Goal: Obtain resource: Download file/media

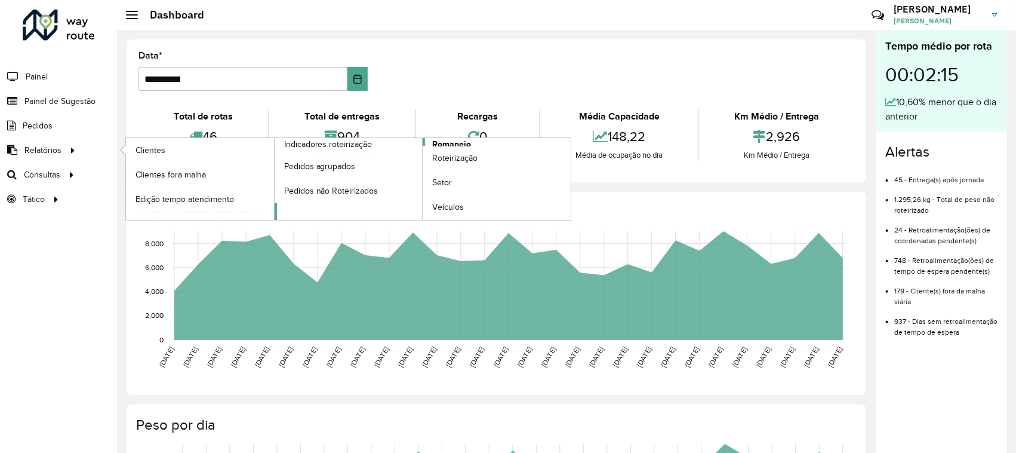
click at [463, 144] on span "Romaneio" at bounding box center [451, 144] width 39 height 13
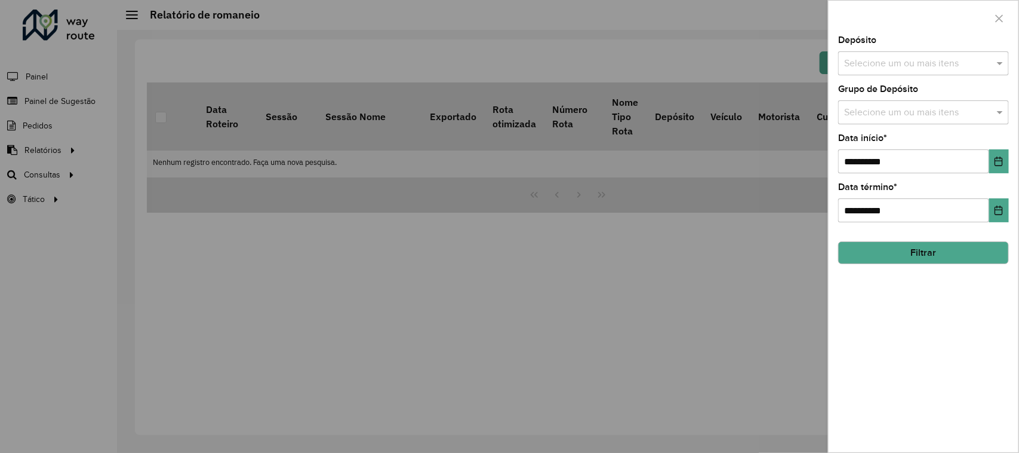
click at [896, 63] on input "text" at bounding box center [917, 64] width 153 height 14
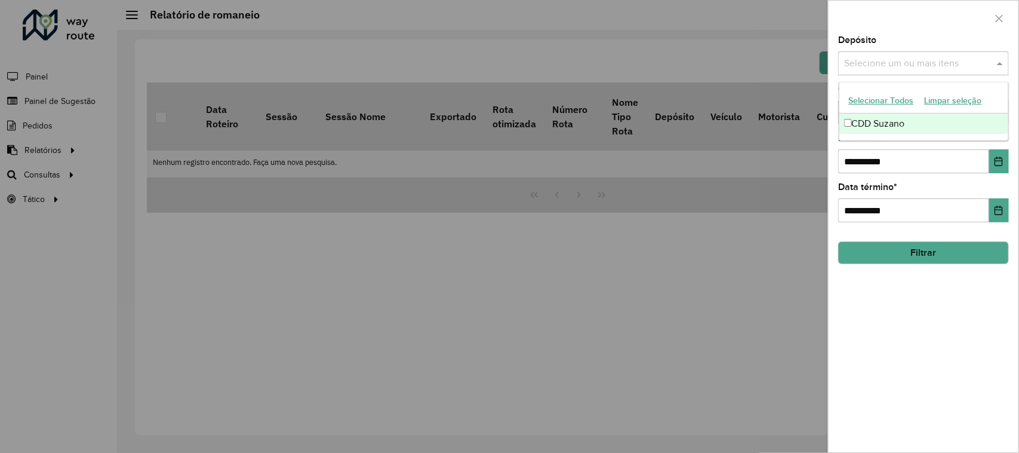
click at [915, 122] on div "CDD Suzano" at bounding box center [925, 123] width 170 height 20
click at [947, 29] on div at bounding box center [924, 18] width 190 height 35
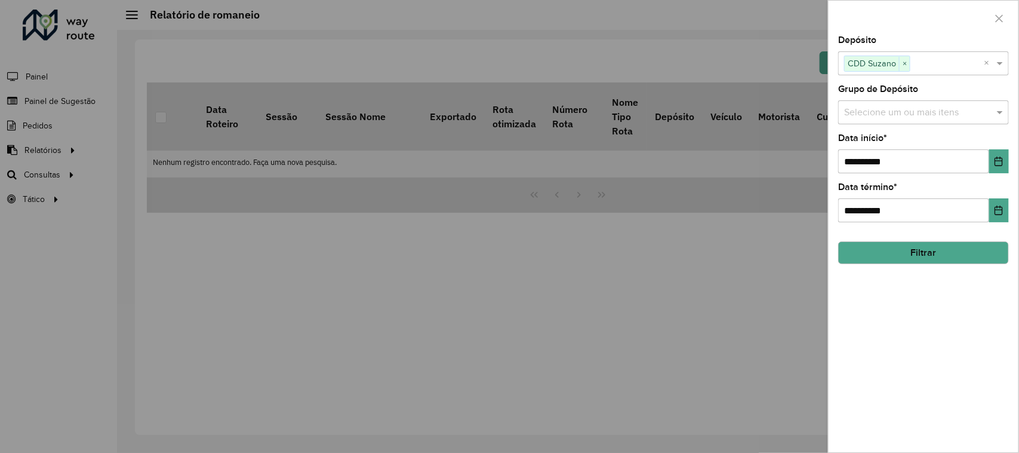
click at [948, 118] on input "text" at bounding box center [917, 113] width 153 height 14
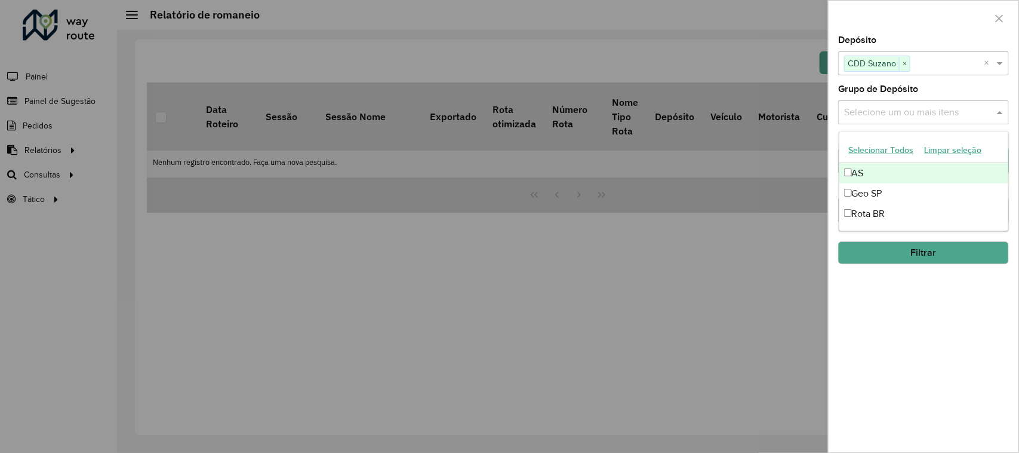
click at [856, 170] on div "AS" at bounding box center [925, 173] width 170 height 20
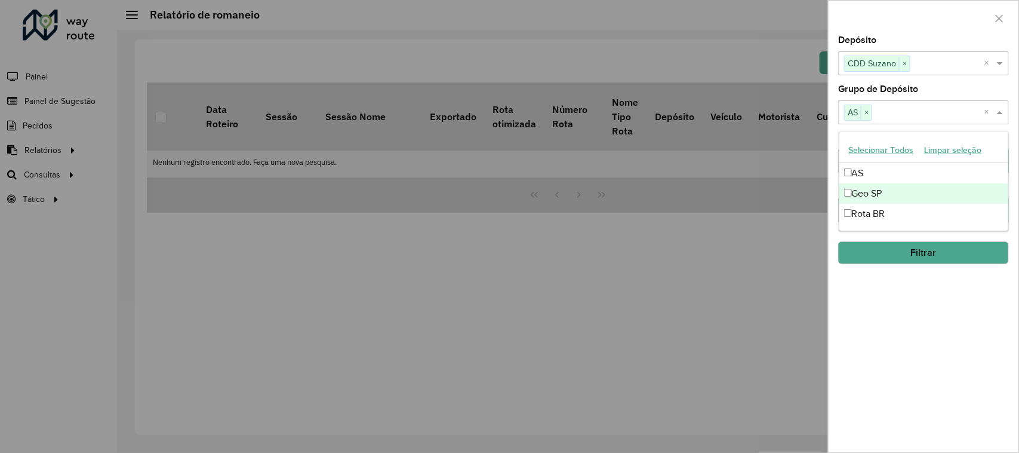
click at [858, 190] on div "Geo SP" at bounding box center [925, 193] width 170 height 20
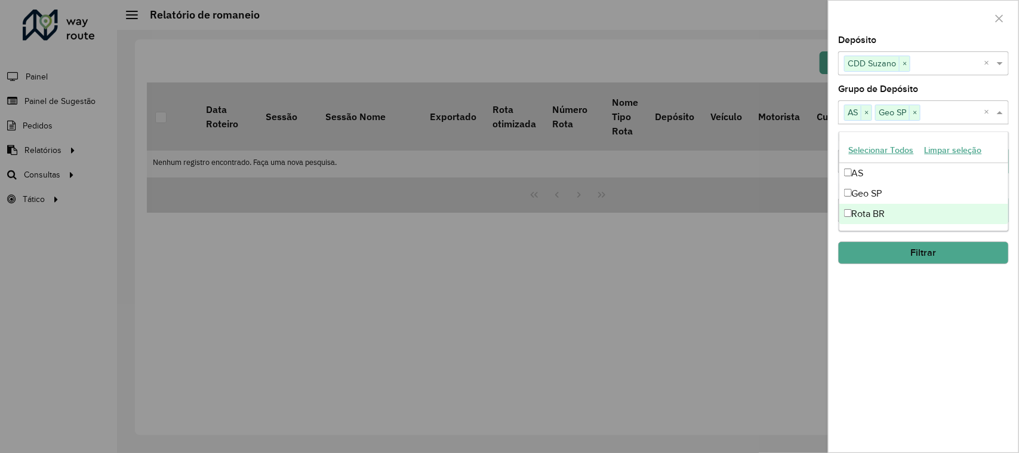
click at [858, 210] on div "Rota BR" at bounding box center [925, 214] width 170 height 20
click at [887, 254] on button "Filtrar" at bounding box center [923, 252] width 171 height 23
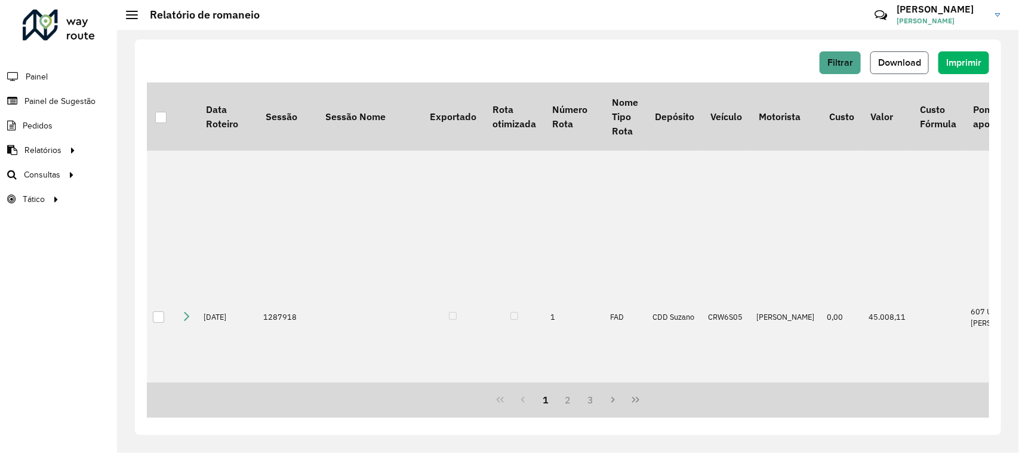
click at [917, 67] on span "Download" at bounding box center [899, 62] width 43 height 10
